Goal: Transaction & Acquisition: Purchase product/service

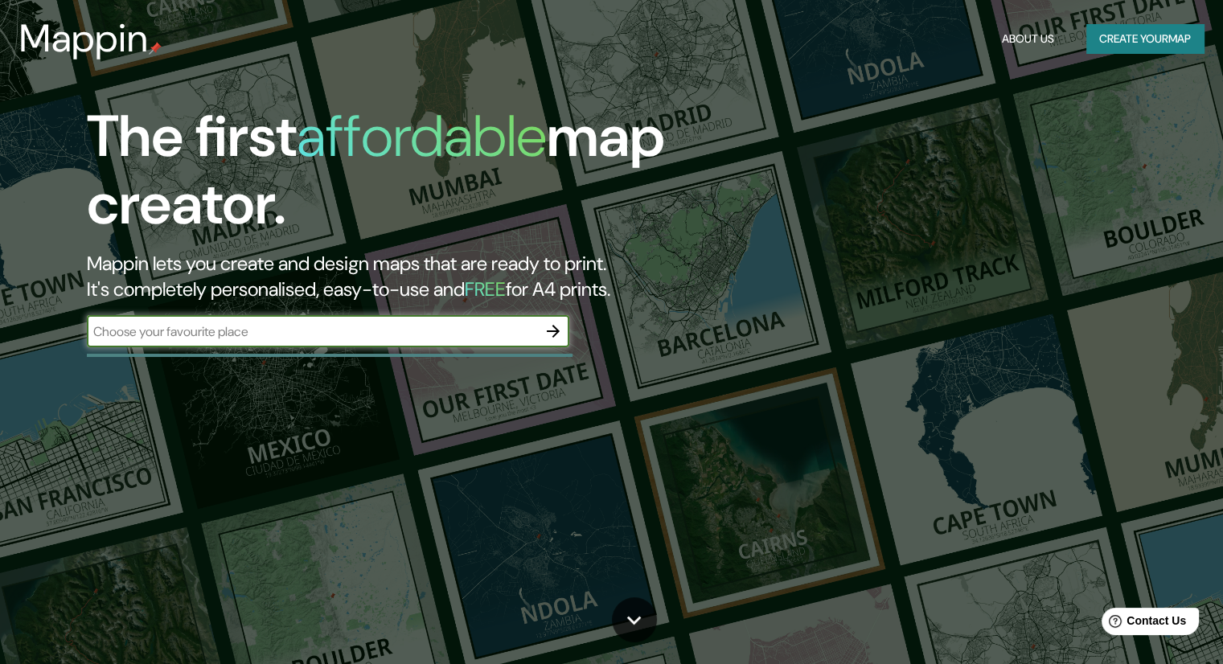
click at [461, 326] on input "text" at bounding box center [312, 331] width 450 height 18
type input "La Pradera, Querétaro"
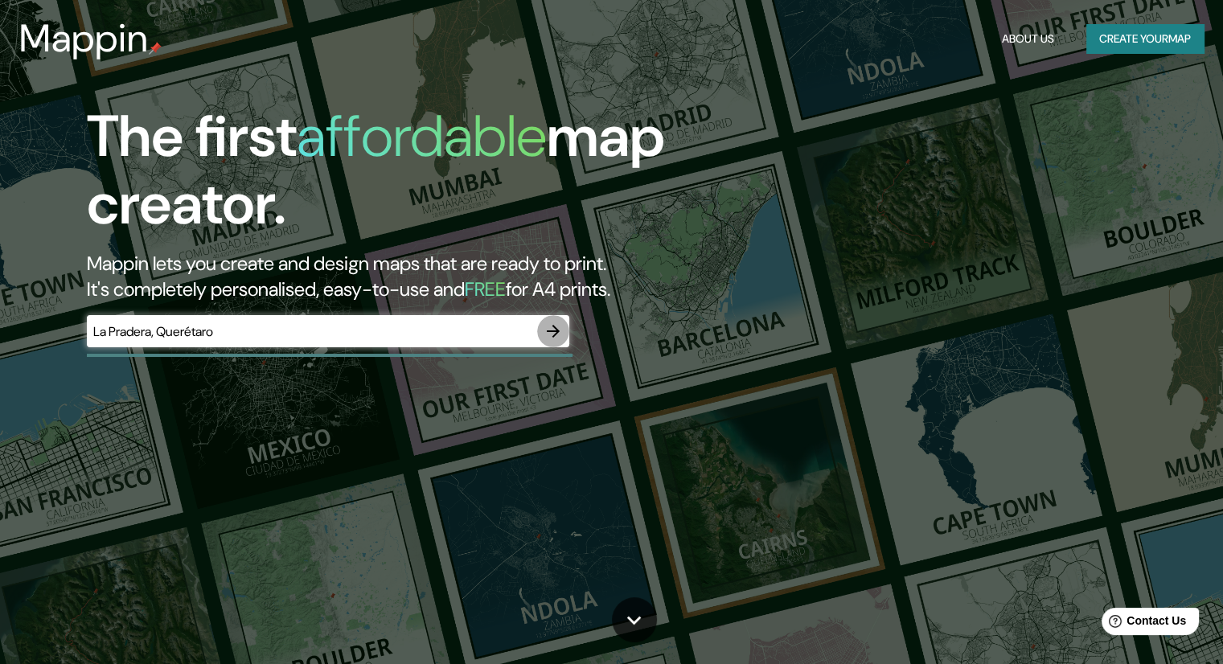
click at [552, 333] on icon "button" at bounding box center [552, 331] width 19 height 19
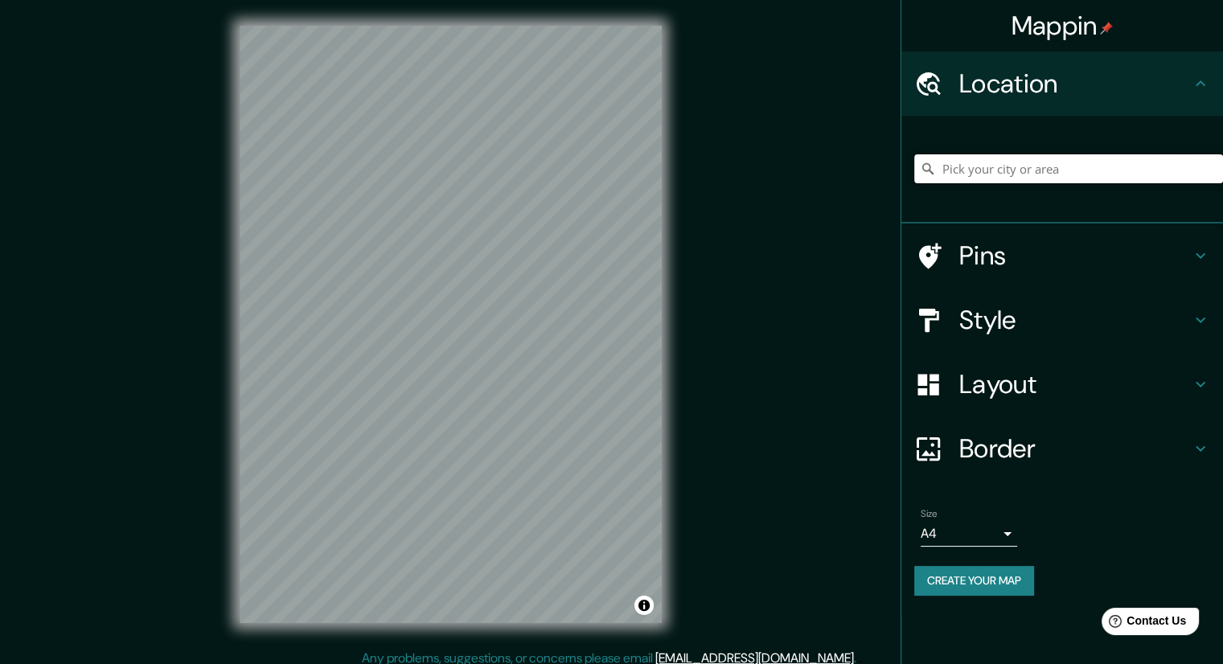
click at [962, 159] on input "Pick your city or area" at bounding box center [1068, 168] width 309 height 29
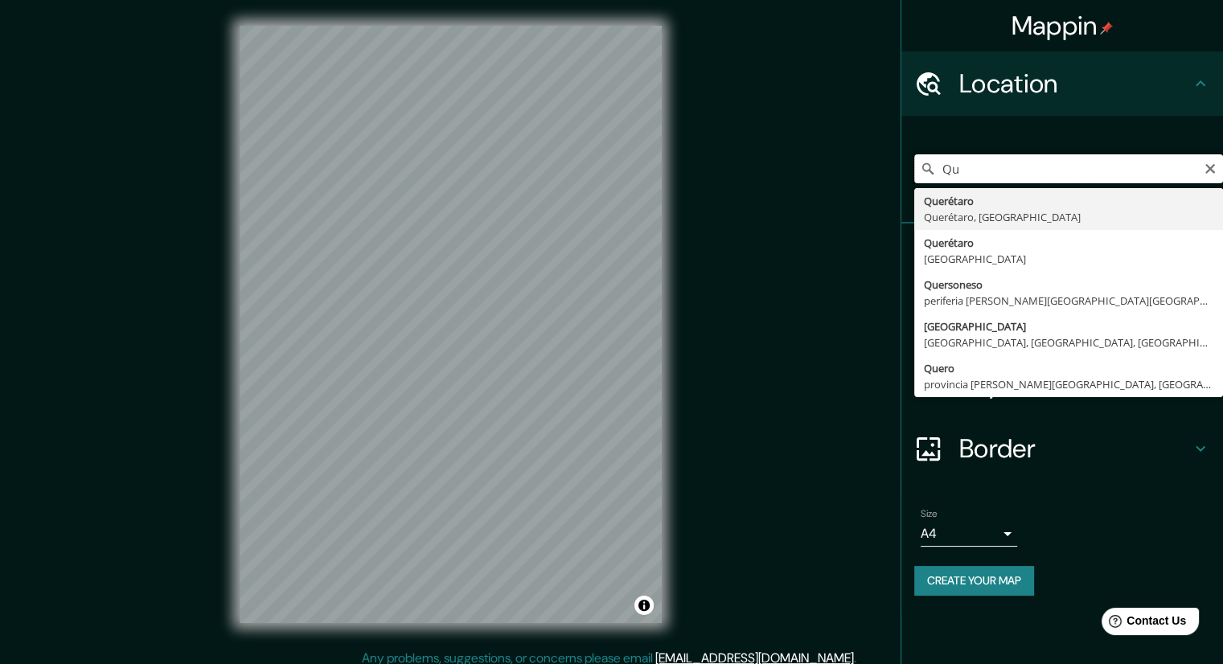
type input "Q"
type input "La Pradera, [GEOGRAPHIC_DATA], [GEOGRAPHIC_DATA]"
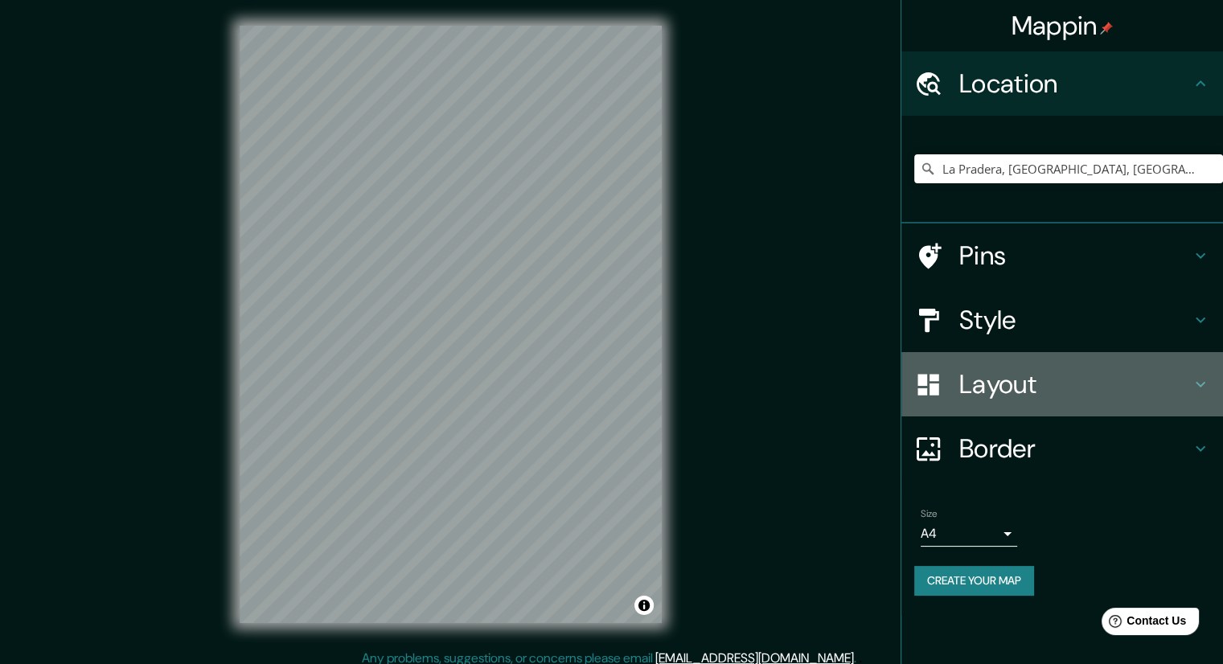
click at [976, 368] on h4 "Layout" at bounding box center [1075, 384] width 232 height 32
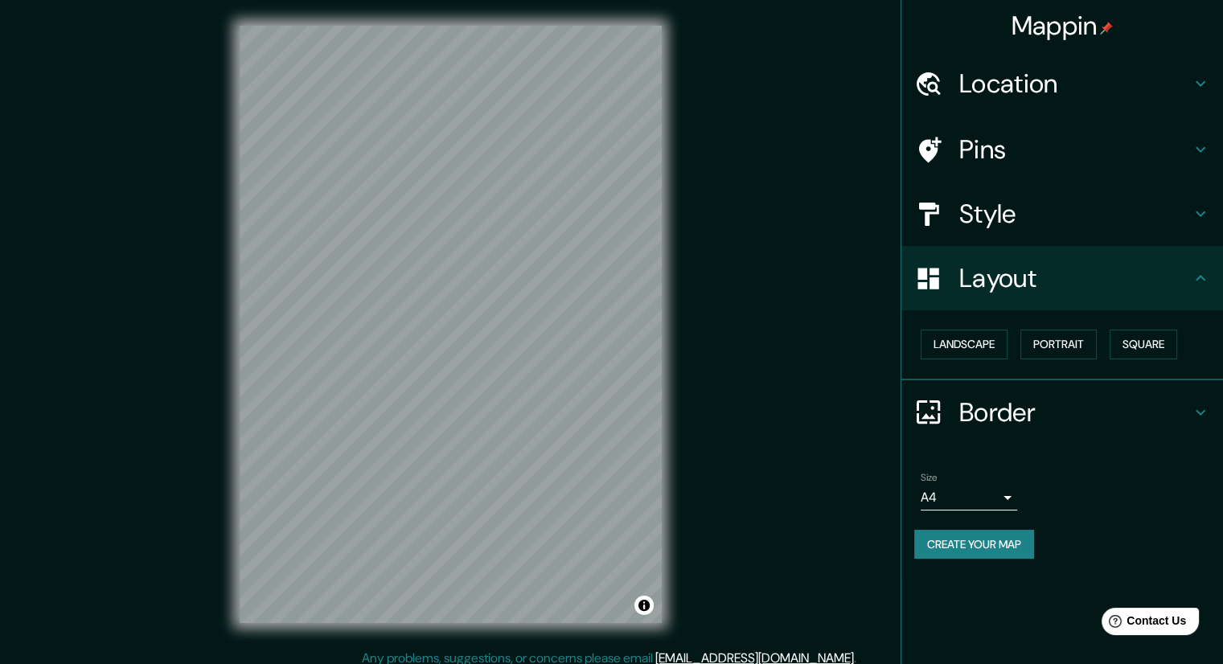
click at [973, 358] on div "Landscape [GEOGRAPHIC_DATA]" at bounding box center [1068, 344] width 309 height 43
click at [972, 344] on button "Landscape" at bounding box center [964, 345] width 87 height 30
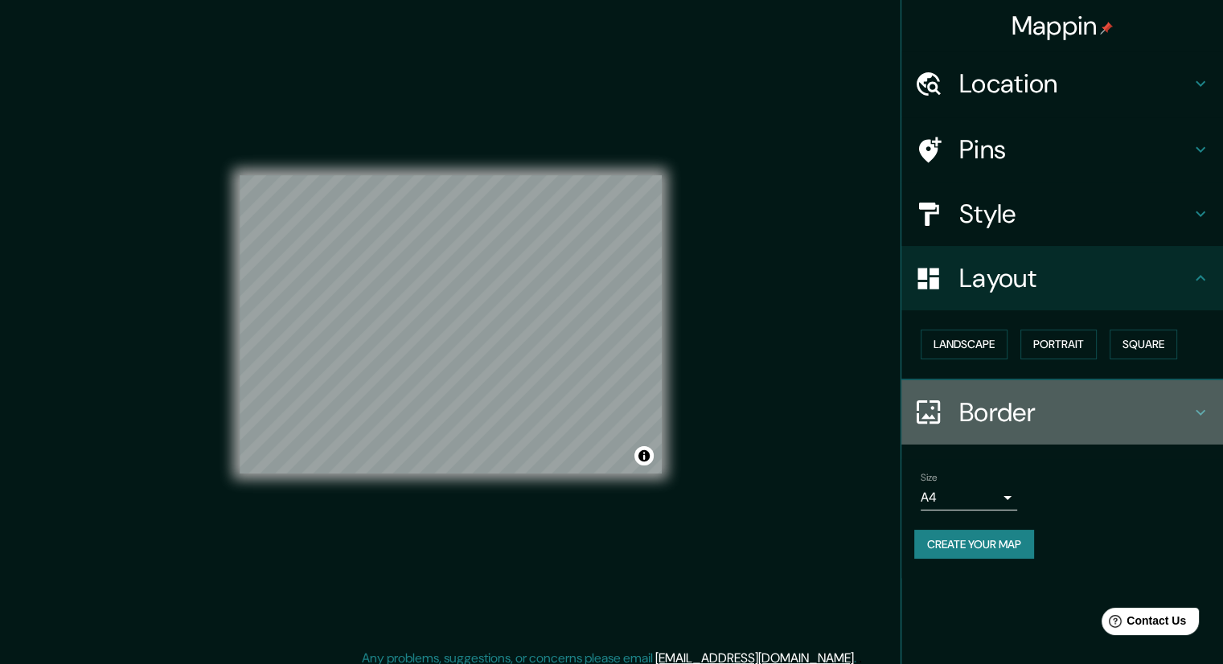
click at [1068, 392] on div "Border" at bounding box center [1062, 412] width 322 height 64
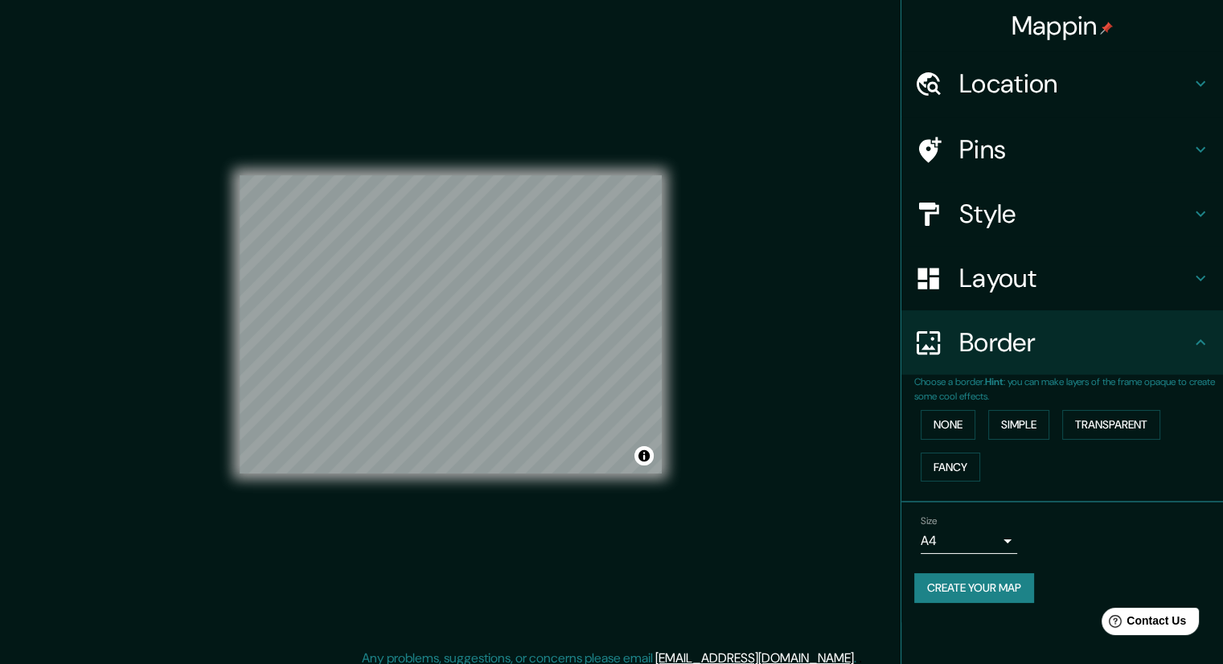
click at [1044, 201] on h4 "Style" at bounding box center [1075, 214] width 232 height 32
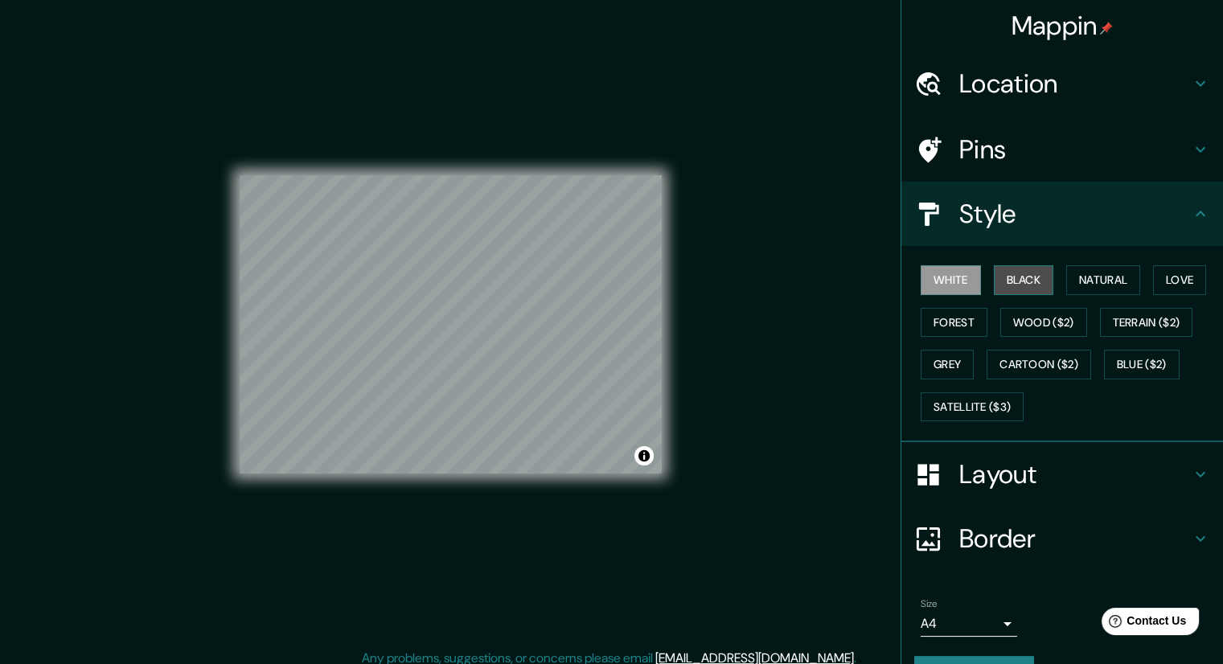
click at [1023, 284] on button "Black" at bounding box center [1024, 280] width 60 height 30
click at [1070, 286] on button "Natural" at bounding box center [1103, 280] width 74 height 30
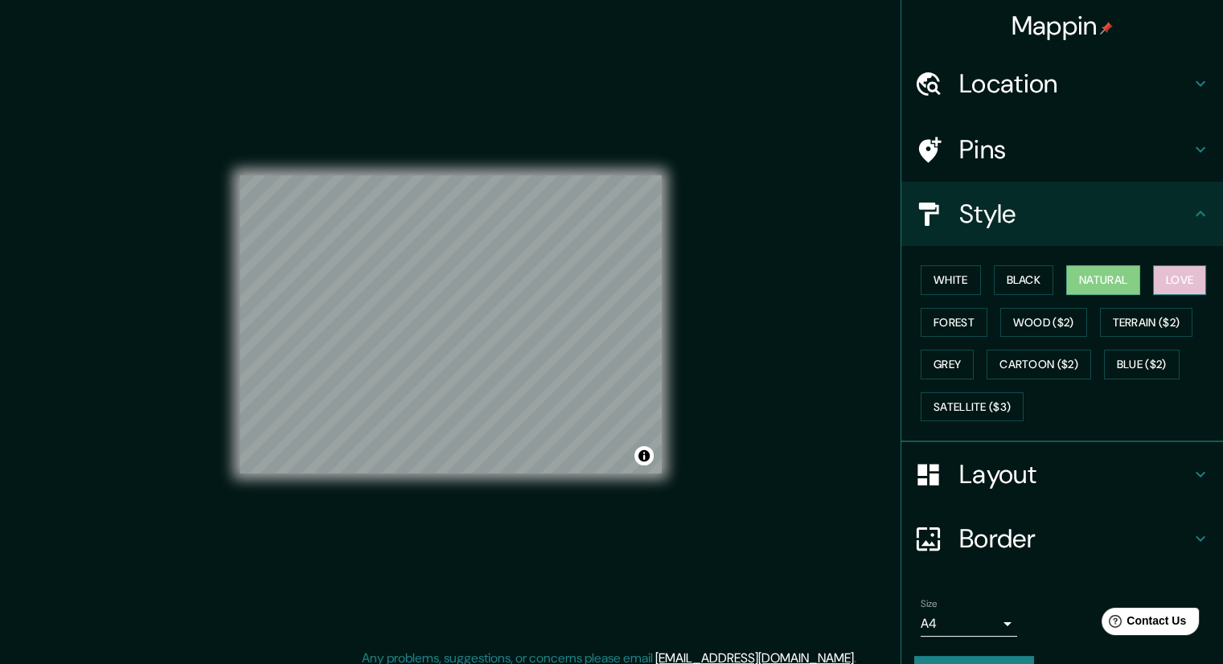
click at [1159, 283] on button "Love" at bounding box center [1179, 280] width 53 height 30
click at [951, 322] on button "Forest" at bounding box center [954, 323] width 67 height 30
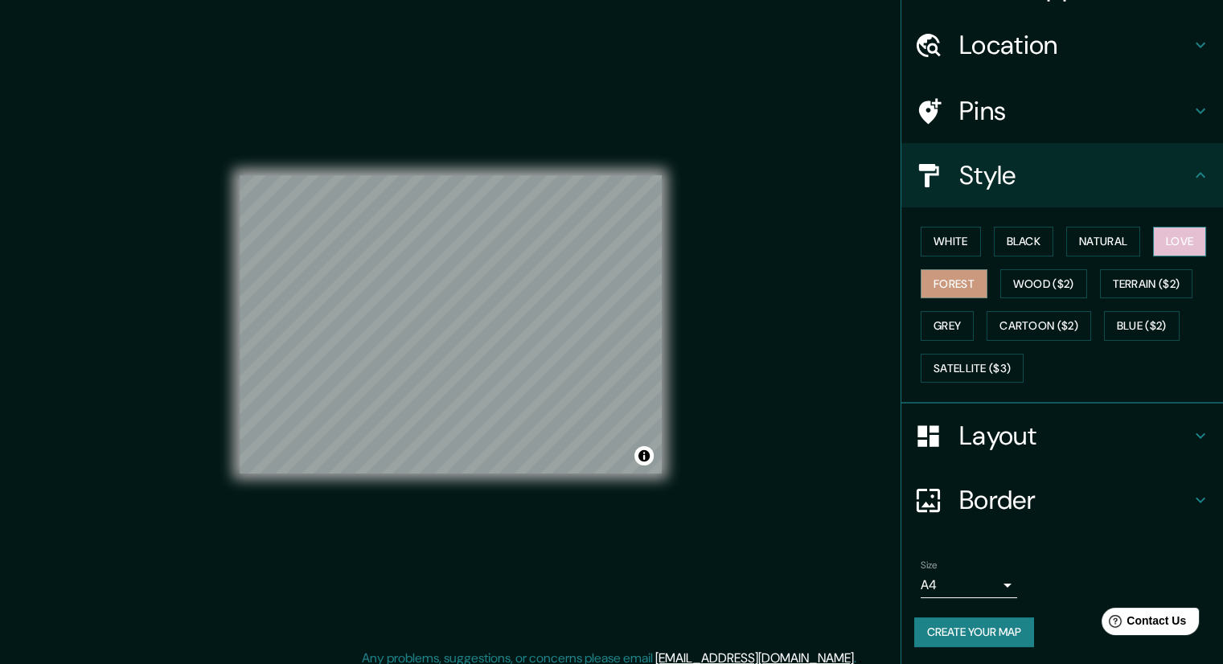
click at [1170, 243] on button "Love" at bounding box center [1179, 242] width 53 height 30
click at [991, 625] on button "Create your map" at bounding box center [974, 632] width 120 height 30
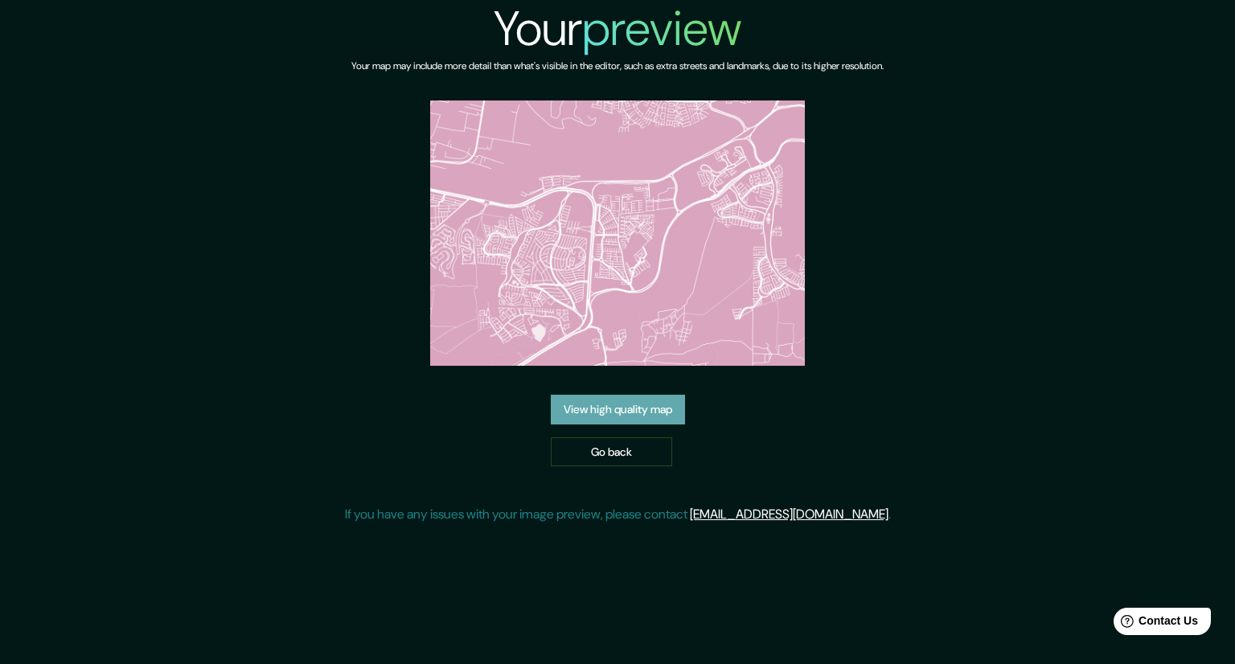
click at [649, 419] on link "View high quality map" at bounding box center [618, 410] width 134 height 30
